Goal: Task Accomplishment & Management: Manage account settings

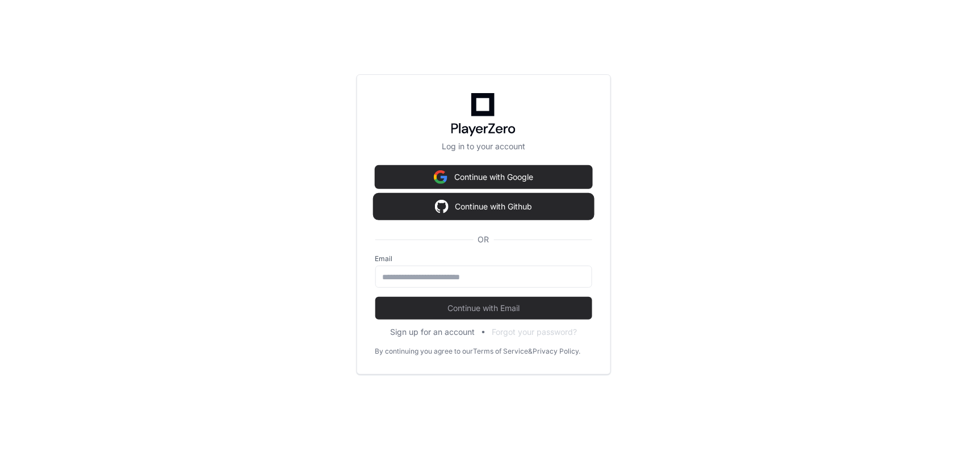
click at [488, 208] on button "Continue with Github" at bounding box center [483, 206] width 217 height 23
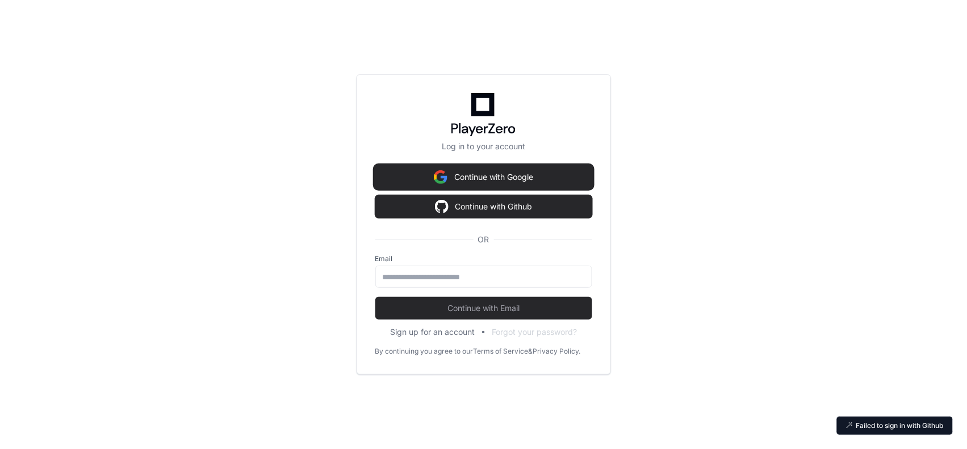
click at [485, 178] on button "Continue with Google" at bounding box center [483, 177] width 217 height 23
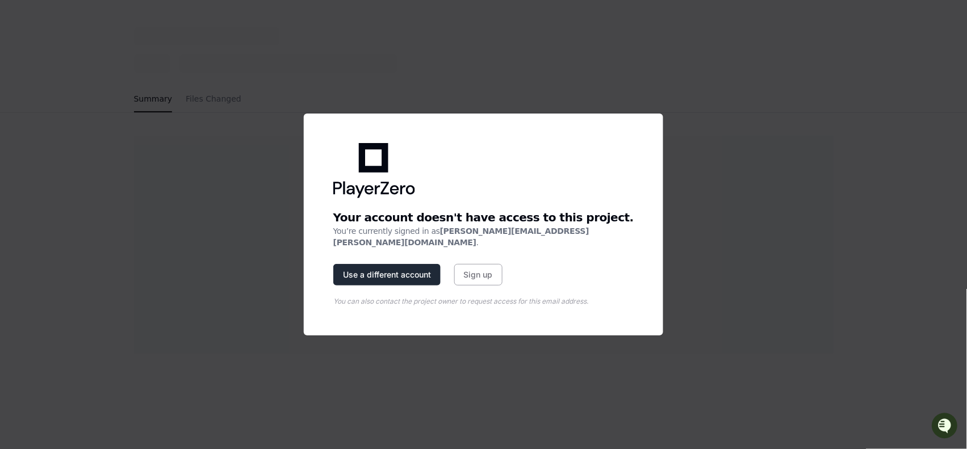
click at [421, 270] on button "Use a different account" at bounding box center [386, 275] width 107 height 22
